Goal: Complete application form

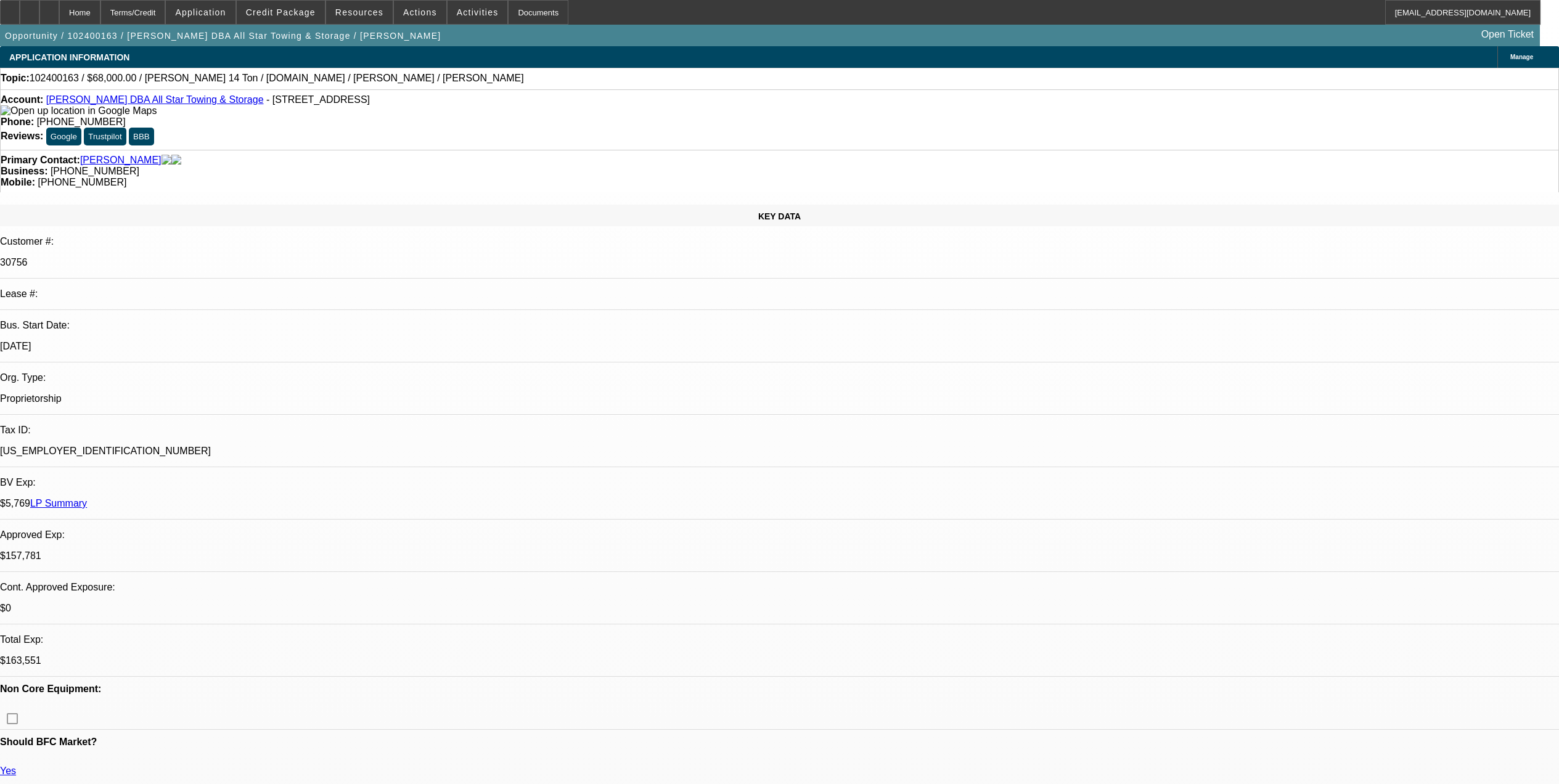
select select "0"
select select "0.1"
select select "4"
select select "0"
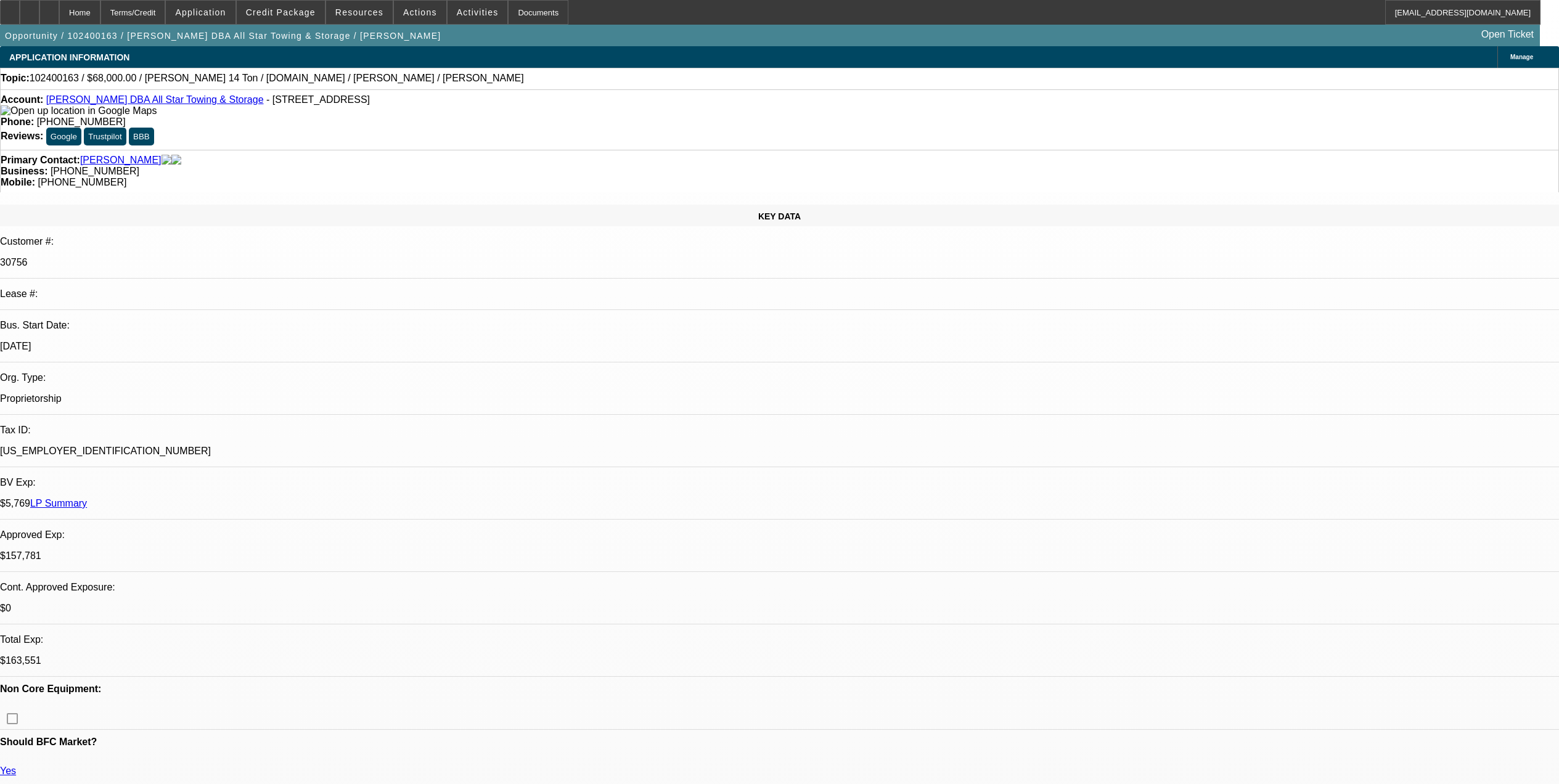
select select "0"
select select "0.1"
select select "4"
select select "0"
select select "2"
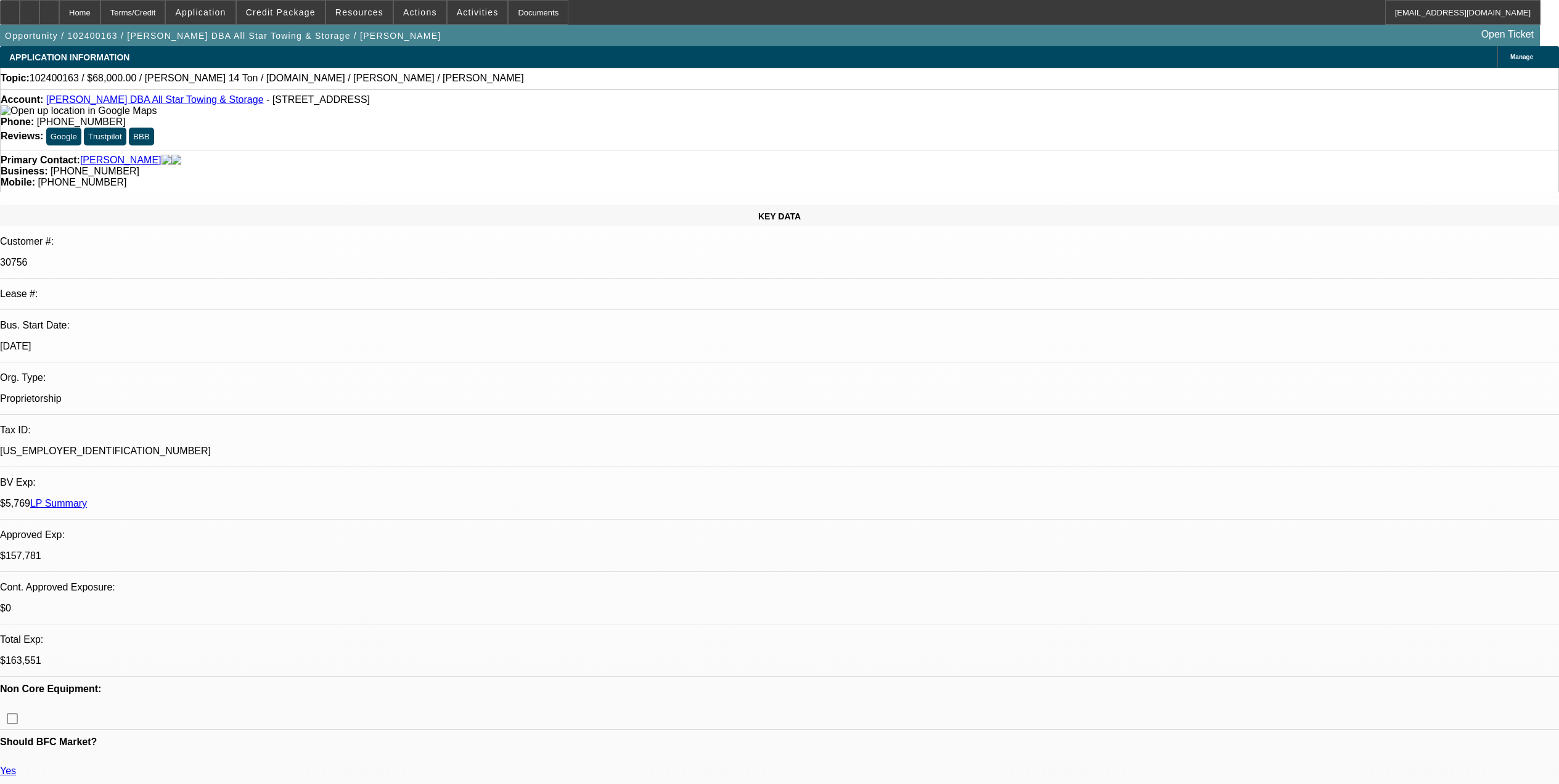
select select "2"
select select "0.1"
select select "4"
select select "0.1"
select select "2"
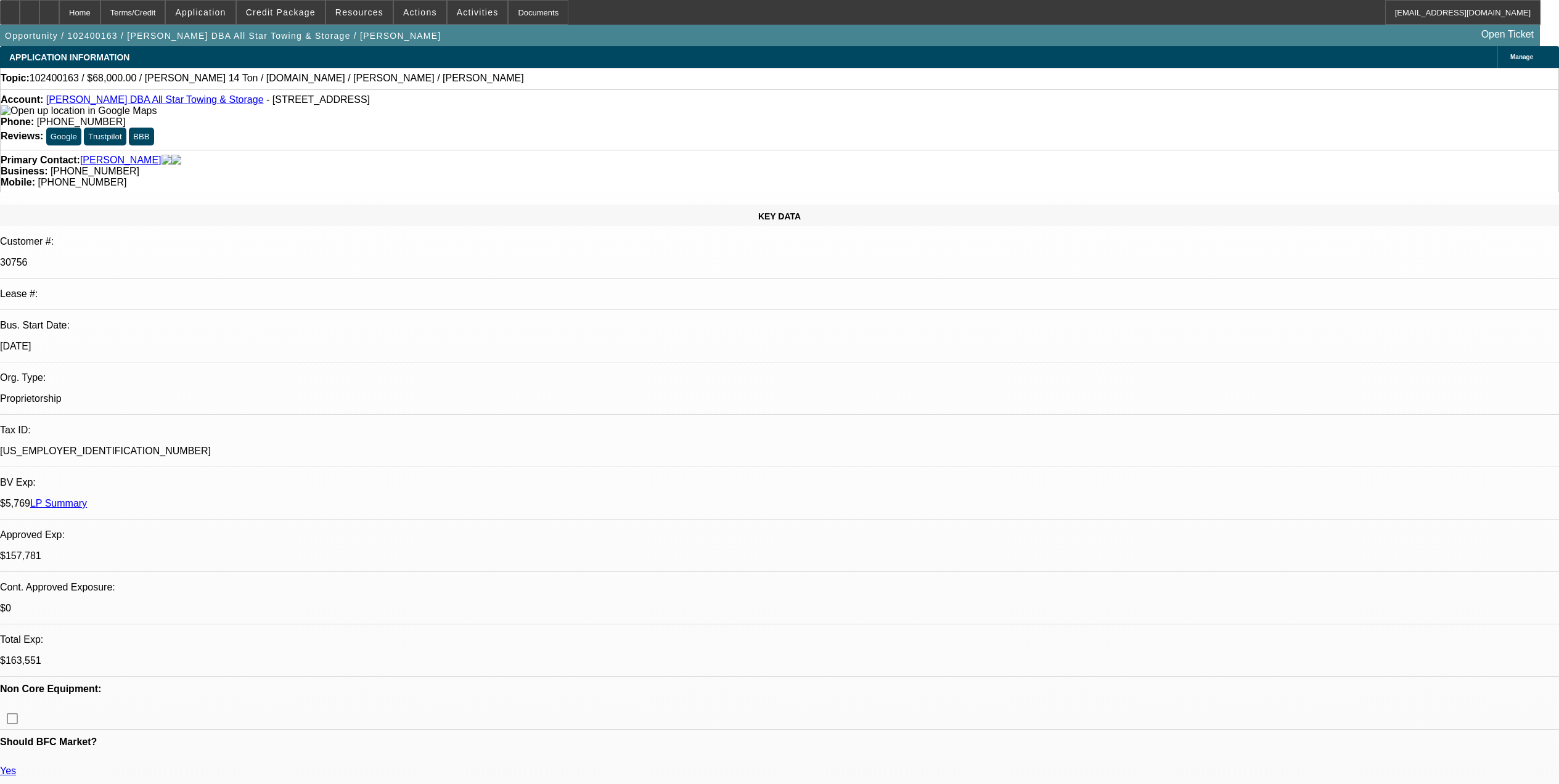
select select "2"
select select "0.1"
select select "4"
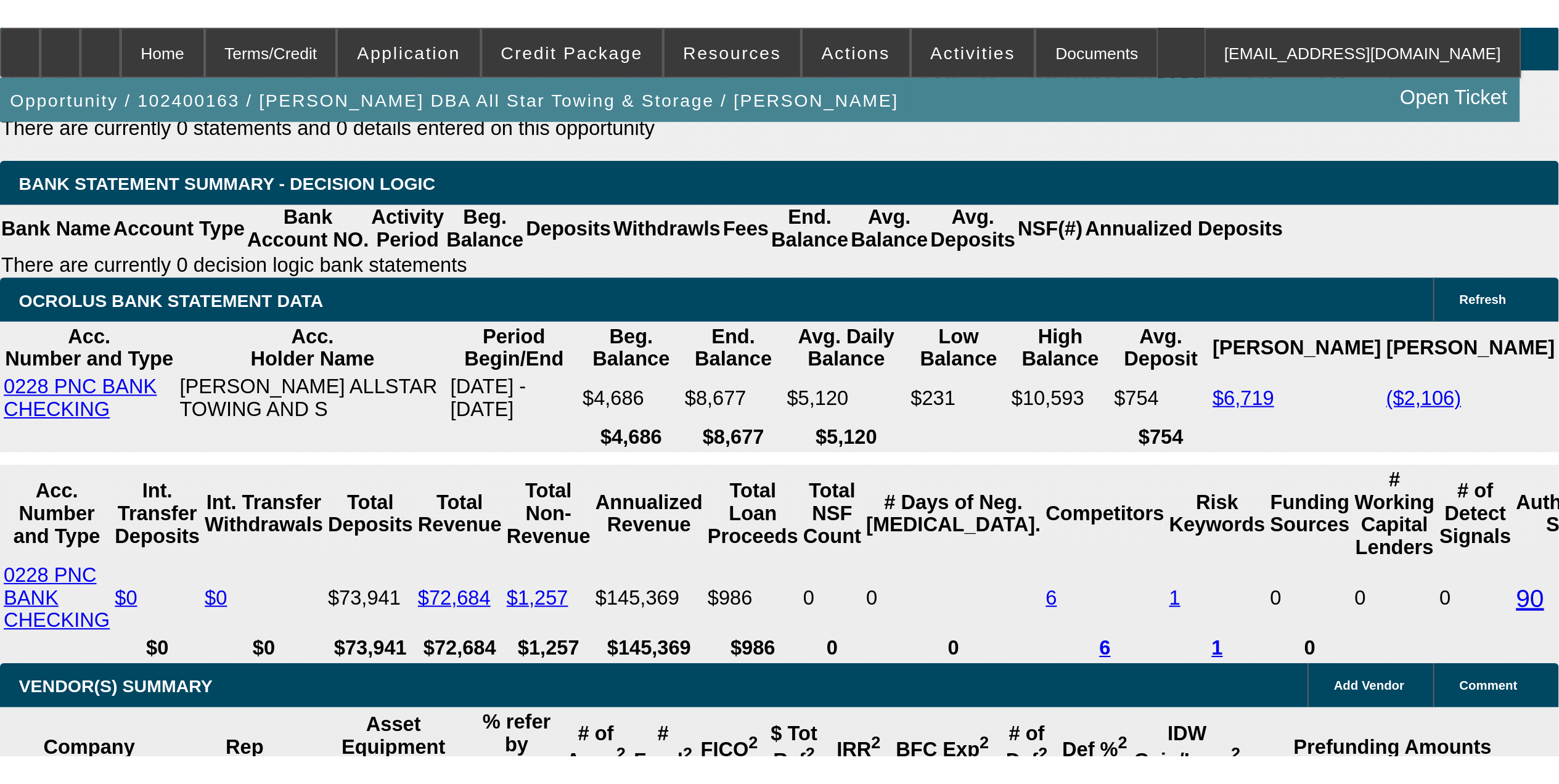
scroll to position [1906, 0]
